Goal: Complete application form: Complete application form

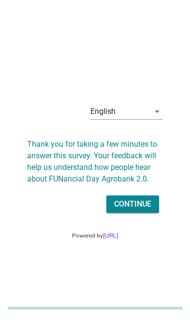
click at [116, 119] on div "English" at bounding box center [119, 111] width 59 height 15
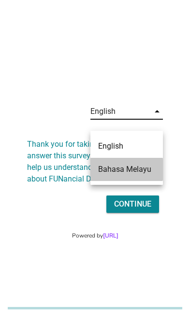
click at [108, 171] on div "Bahasa Melayu" at bounding box center [126, 170] width 57 height 12
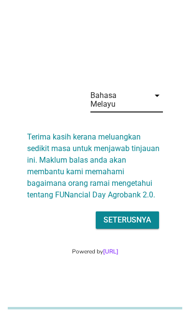
click at [112, 226] on div "Seterusnya" at bounding box center [127, 220] width 48 height 12
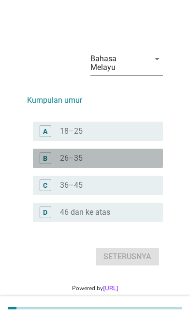
click at [43, 163] on div "B" at bounding box center [45, 158] width 4 height 10
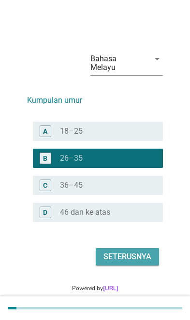
click at [108, 263] on div "Seterusnya" at bounding box center [127, 257] width 48 height 12
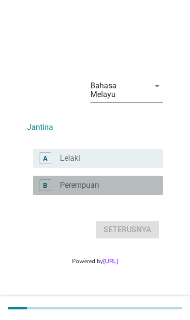
click at [56, 191] on div "B" at bounding box center [50, 186] width 19 height 12
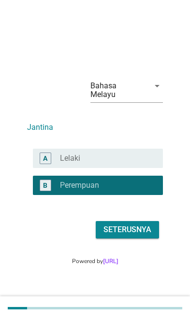
click at [113, 236] on div "Seterusnya" at bounding box center [127, 230] width 48 height 12
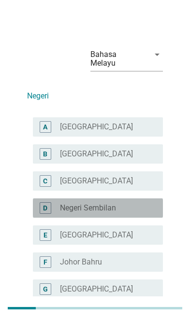
click at [39, 201] on div "D radio_button_unchecked [GEOGRAPHIC_DATA]" at bounding box center [98, 207] width 130 height 19
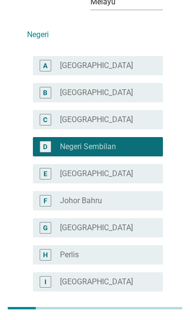
scroll to position [62, 0]
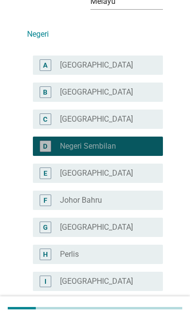
click at [43, 140] on div "D" at bounding box center [46, 146] width 12 height 12
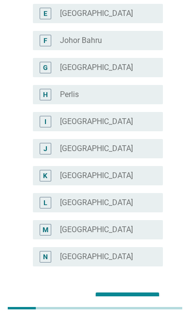
click at [122, 295] on div "Seterusnya" at bounding box center [127, 301] width 48 height 12
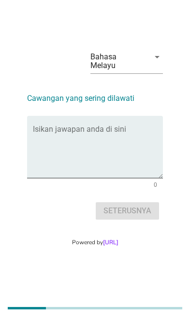
scroll to position [24, 0]
click at [37, 153] on textarea "Isikan jawapan anda di sini" at bounding box center [98, 152] width 130 height 51
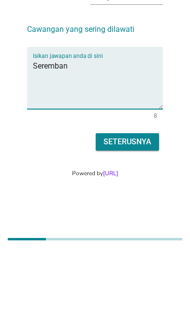
type textarea "Seremban"
click at [116, 205] on div "Seterusnya" at bounding box center [127, 211] width 48 height 12
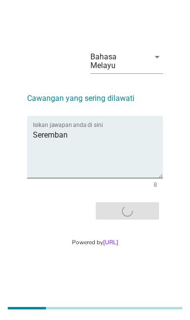
scroll to position [0, 0]
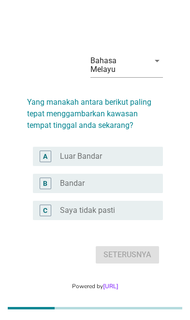
click at [51, 162] on div "A" at bounding box center [46, 157] width 12 height 12
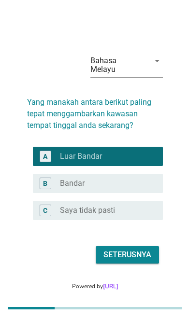
click at [113, 261] on div "Seterusnya" at bounding box center [127, 255] width 48 height 12
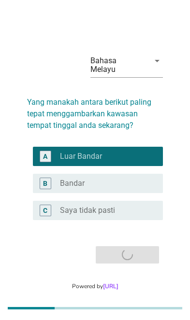
scroll to position [24, 0]
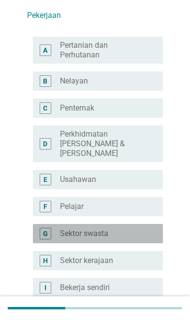
click at [49, 228] on div "G" at bounding box center [46, 234] width 12 height 12
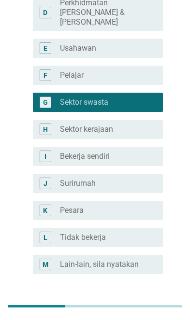
scroll to position [210, 0]
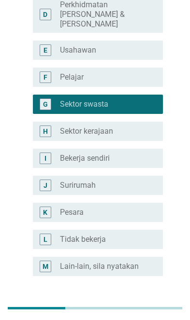
click at [119, 305] on div "Seterusnya" at bounding box center [127, 311] width 48 height 12
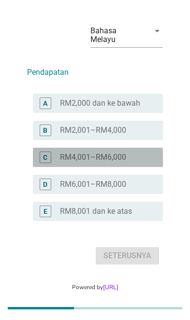
click at [51, 163] on div "C" at bounding box center [46, 158] width 12 height 12
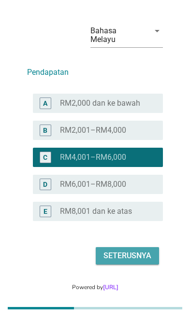
click at [113, 262] on div "Seterusnya" at bounding box center [127, 256] width 48 height 12
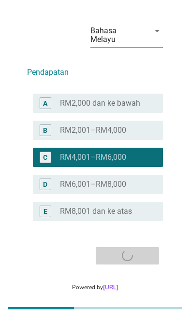
scroll to position [0, 0]
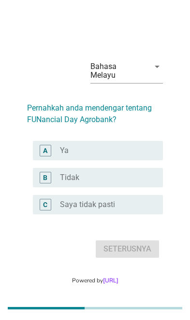
click at [42, 156] on div "A" at bounding box center [46, 151] width 12 height 12
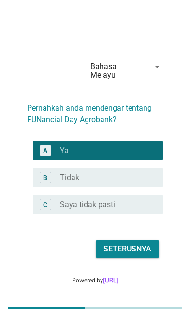
click at [80, 209] on label "Saya tidak pasti" at bounding box center [87, 205] width 55 height 10
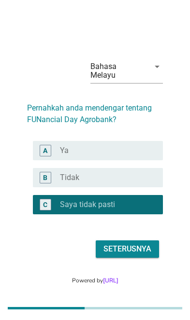
click at [118, 255] on div "Seterusnya" at bounding box center [127, 249] width 48 height 12
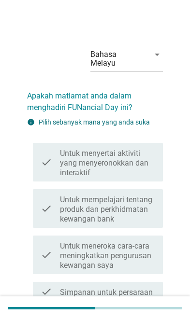
scroll to position [24, 0]
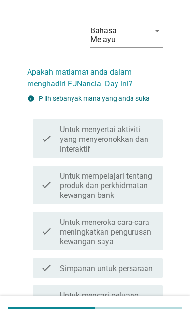
click at [39, 134] on div "check check_box_outline_blank Untuk menyertai aktiviti yang menyeronokkan dan i…" at bounding box center [98, 138] width 130 height 39
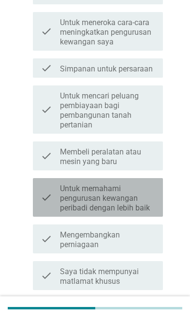
click at [52, 192] on div "check" at bounding box center [50, 197] width 19 height 31
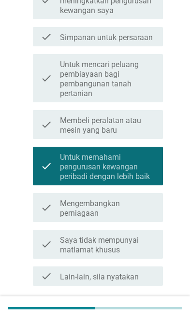
scroll to position [255, 0]
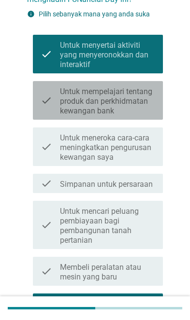
click at [40, 93] on div "check check_box_outline_blank Untuk mempelajari tentang produk dan perkhidmatan…" at bounding box center [98, 100] width 130 height 39
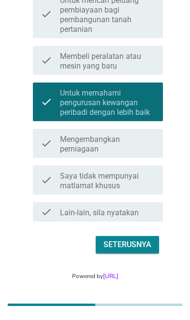
scroll to position [318, 0]
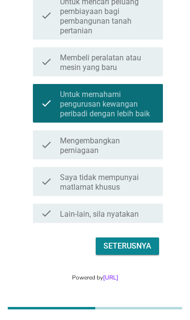
click at [123, 240] on div "Seterusnya" at bounding box center [127, 246] width 48 height 12
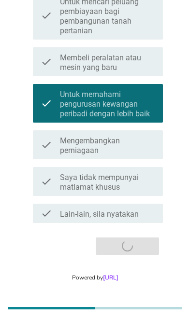
scroll to position [0, 0]
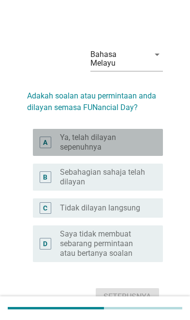
click at [55, 148] on div "A" at bounding box center [50, 142] width 19 height 19
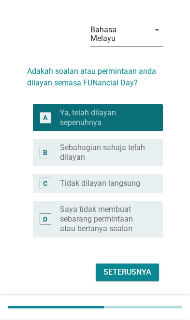
scroll to position [24, 0]
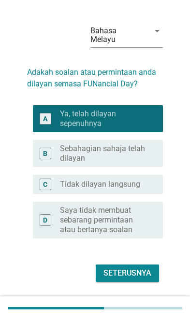
click at [122, 279] on div "Seterusnya" at bounding box center [127, 273] width 48 height 12
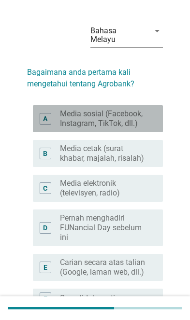
click at [69, 109] on label "Media sosial (Facebook, Instagram, TikTok, dll.)" at bounding box center [104, 118] width 88 height 19
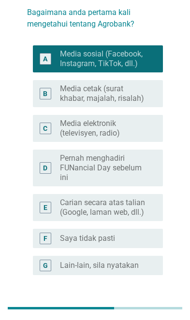
scroll to position [83, 0]
click at [117, 304] on div "Seterusnya" at bounding box center [127, 310] width 48 height 12
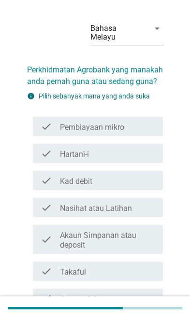
scroll to position [29, 0]
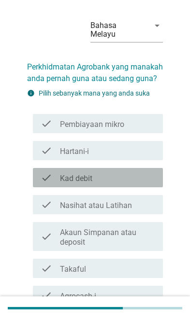
click at [43, 172] on icon "check" at bounding box center [47, 178] width 12 height 12
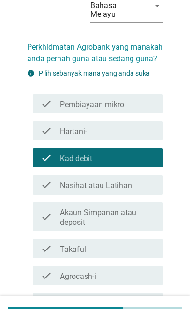
scroll to position [49, 0]
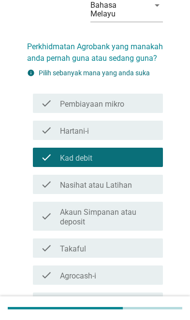
click at [48, 208] on icon "check" at bounding box center [47, 216] width 12 height 21
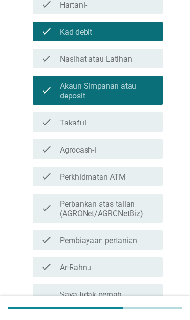
scroll to position [176, 0]
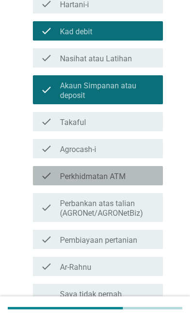
click at [45, 170] on icon "check" at bounding box center [47, 176] width 12 height 12
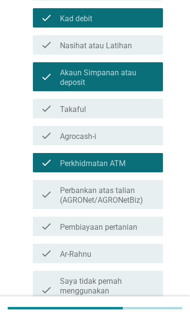
scroll to position [226, 0]
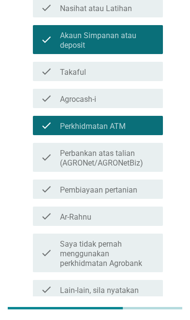
click at [115, 319] on div "Seterusnya" at bounding box center [127, 323] width 48 height 12
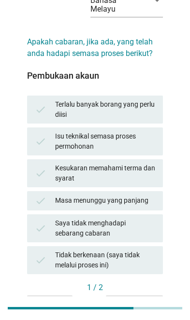
scroll to position [54, 0]
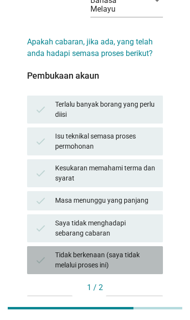
click at [66, 258] on div "Tidak berkenaan (saya tidak melalui proses ini)" at bounding box center [105, 260] width 100 height 20
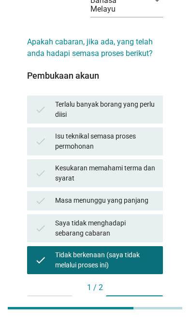
click at [129, 299] on div "Seterusnya" at bounding box center [134, 304] width 42 height 10
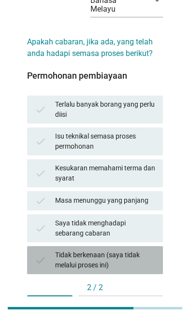
click at [141, 254] on div "Tidak berkenaan (saya tidak melalui proses ini)" at bounding box center [105, 260] width 100 height 20
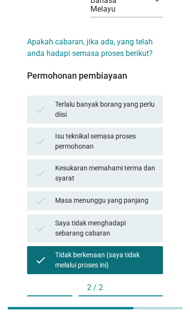
click at [136, 299] on div "Soalan seterusnya" at bounding box center [120, 304] width 69 height 10
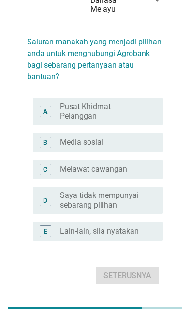
scroll to position [28, 0]
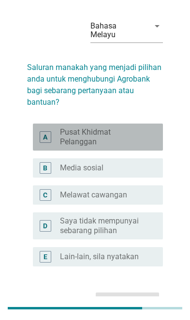
click at [51, 131] on div "A" at bounding box center [46, 137] width 12 height 12
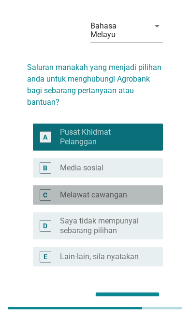
click at [50, 189] on div "C" at bounding box center [46, 195] width 12 height 12
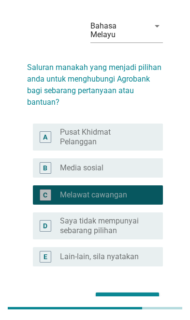
click at [135, 295] on div "Seterusnya" at bounding box center [127, 301] width 48 height 12
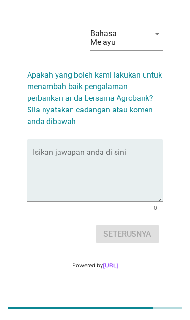
scroll to position [24, 0]
click at [59, 180] on textarea "Isikan jawapan anda di sini" at bounding box center [98, 176] width 130 height 51
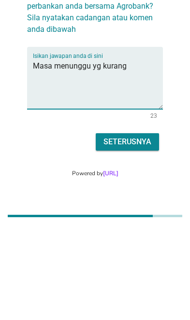
type textarea "Masa menunggu yg kurang"
click at [139, 228] on div "Seterusnya" at bounding box center [127, 234] width 48 height 12
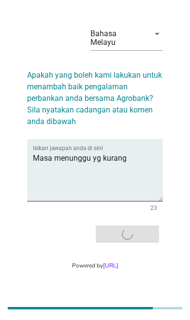
scroll to position [0, 0]
